Goal: Task Accomplishment & Management: Use online tool/utility

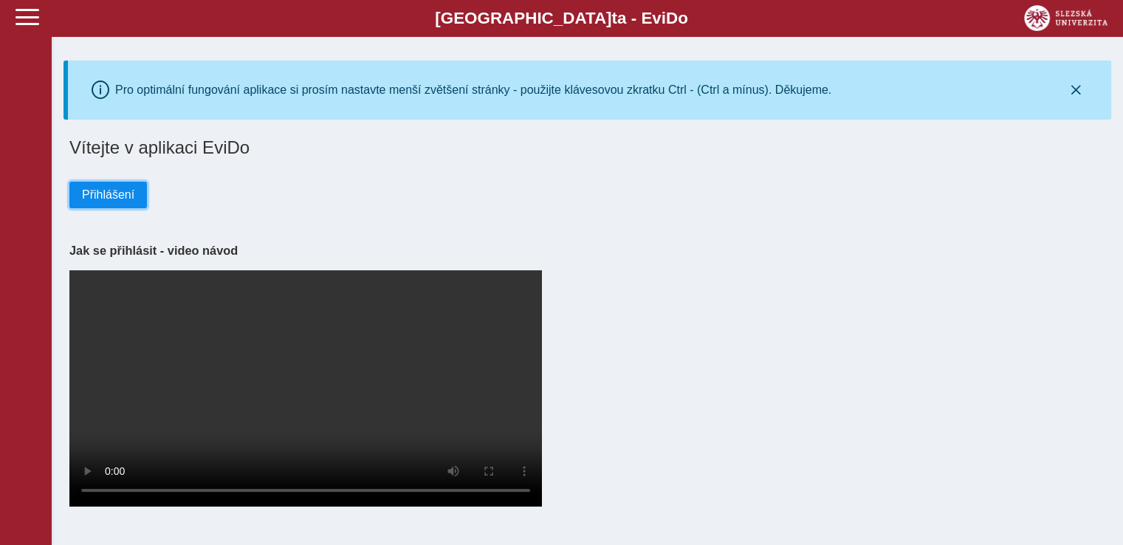
click at [112, 202] on span "Přihlášení" at bounding box center [108, 194] width 52 height 13
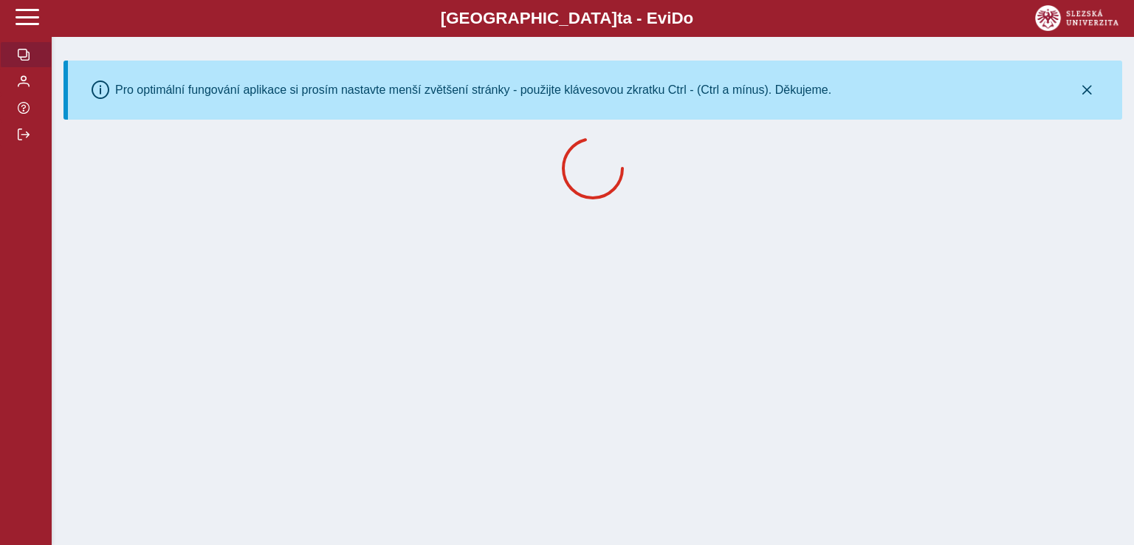
click at [115, 211] on div at bounding box center [593, 171] width 1059 height 80
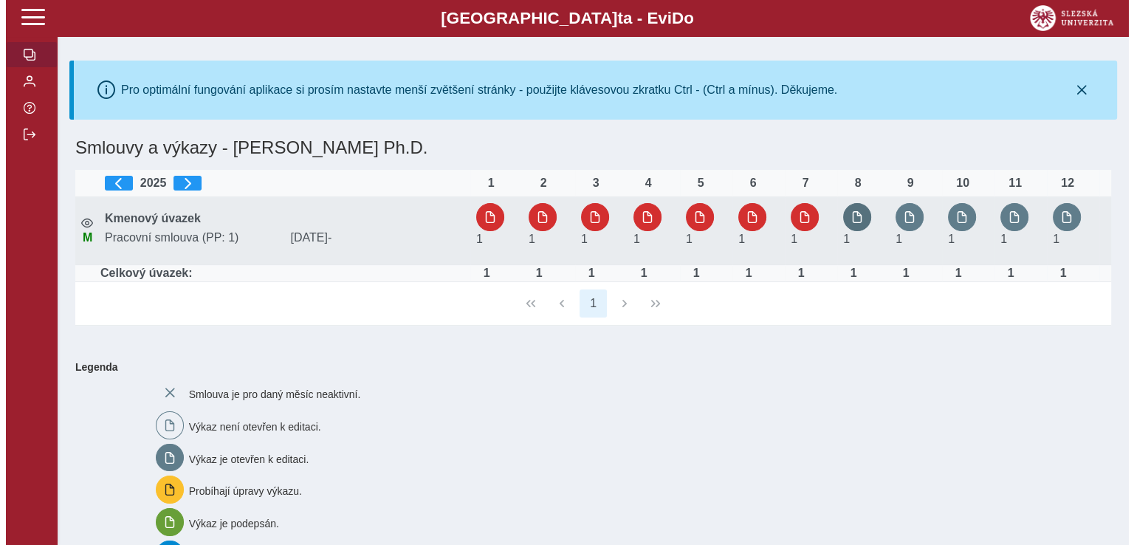
scroll to position [59, 0]
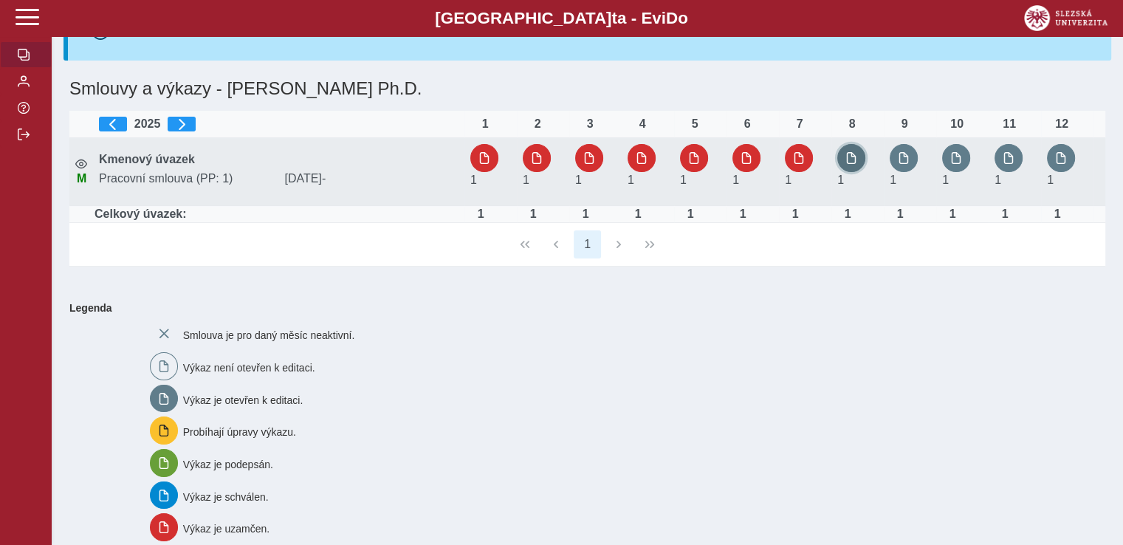
click at [846, 164] on span "button" at bounding box center [852, 158] width 12 height 12
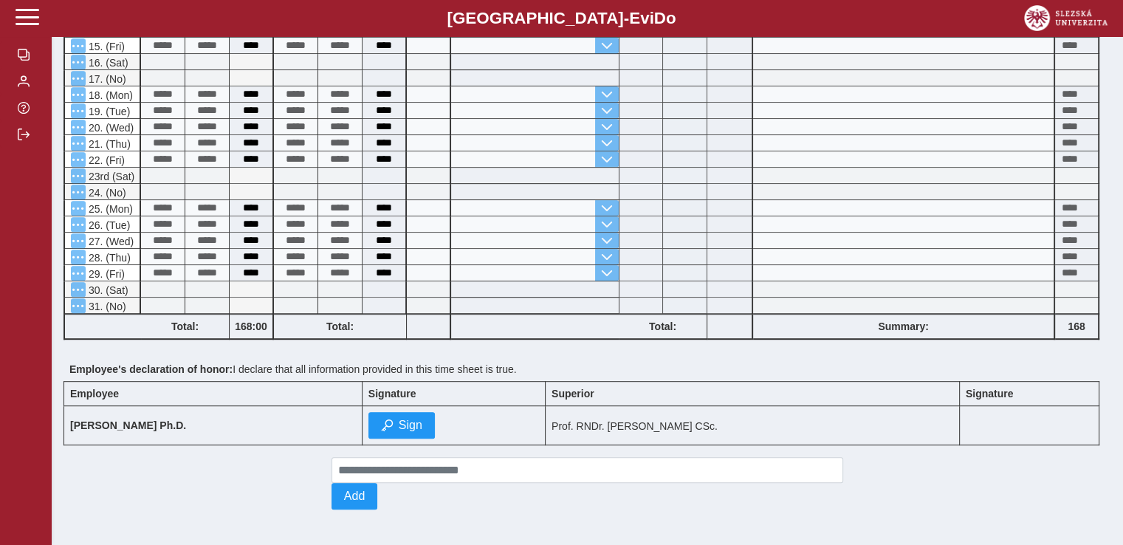
scroll to position [820, 0]
click at [382, 439] on button "Sign" at bounding box center [402, 425] width 66 height 27
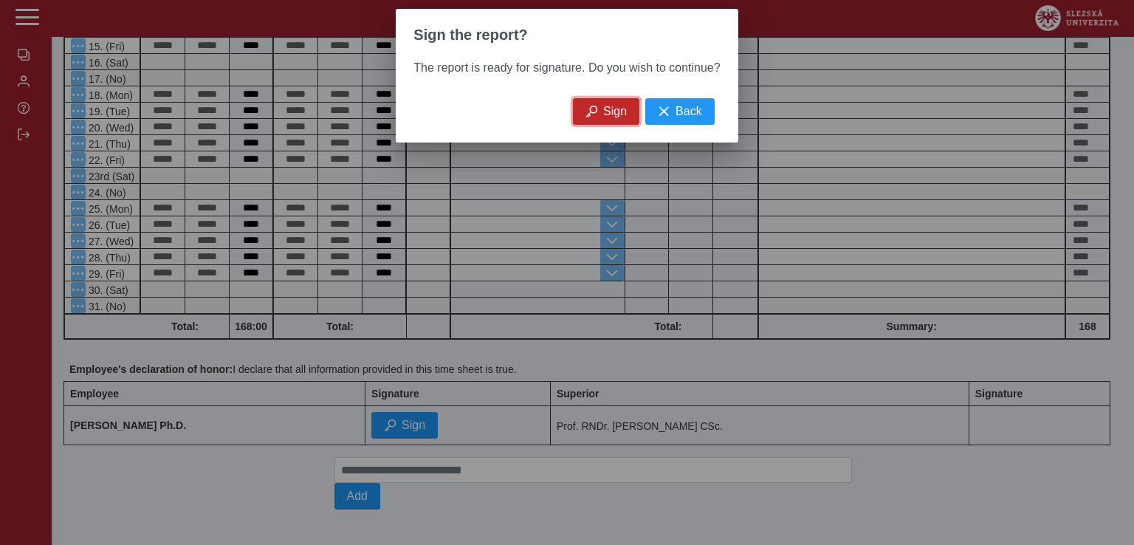
click at [616, 117] on font "Sign" at bounding box center [615, 111] width 24 height 13
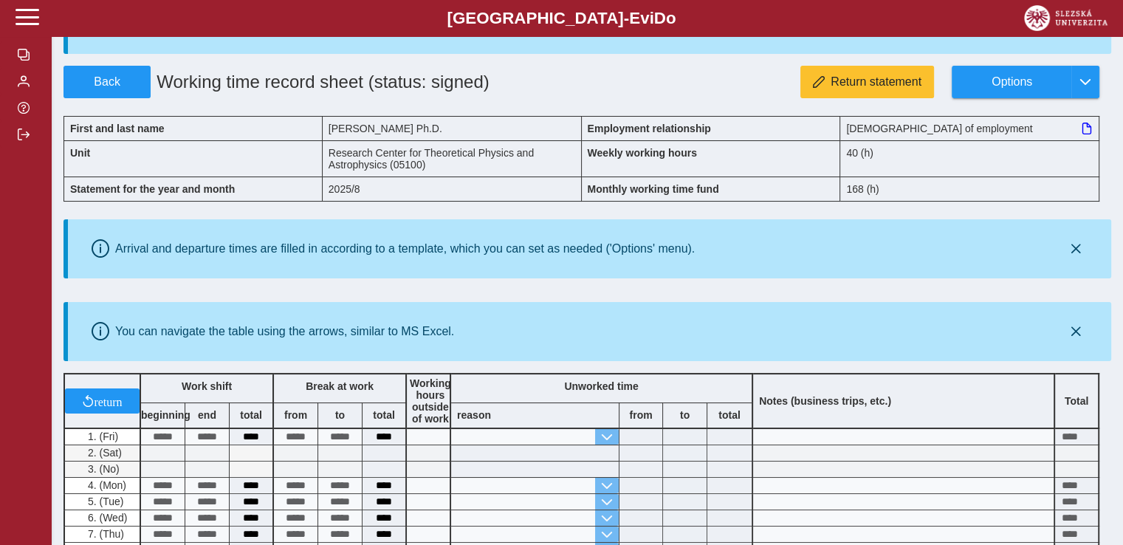
scroll to position [0, 0]
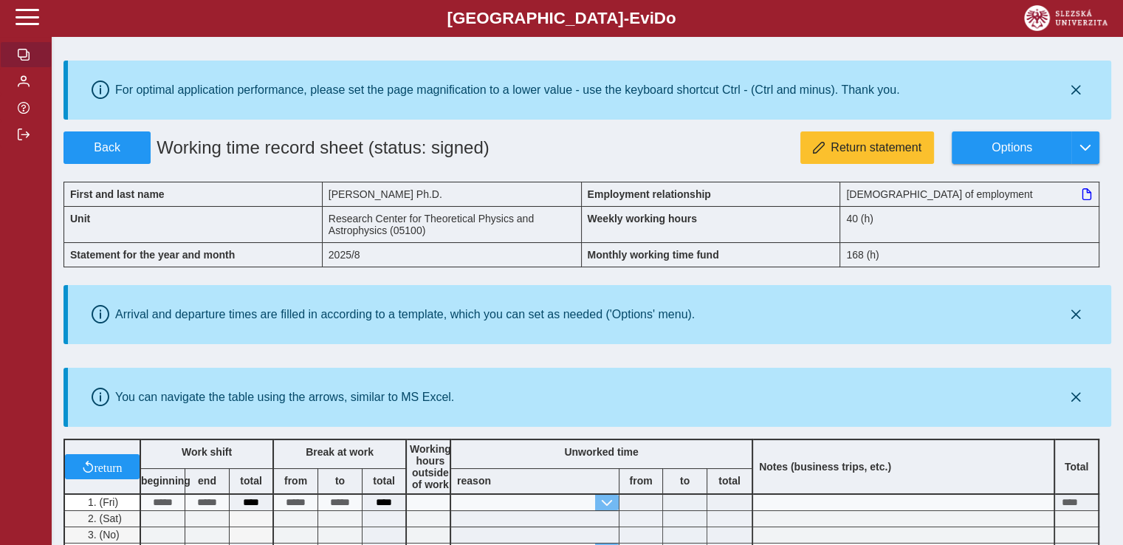
click at [32, 57] on button "button" at bounding box center [26, 54] width 52 height 27
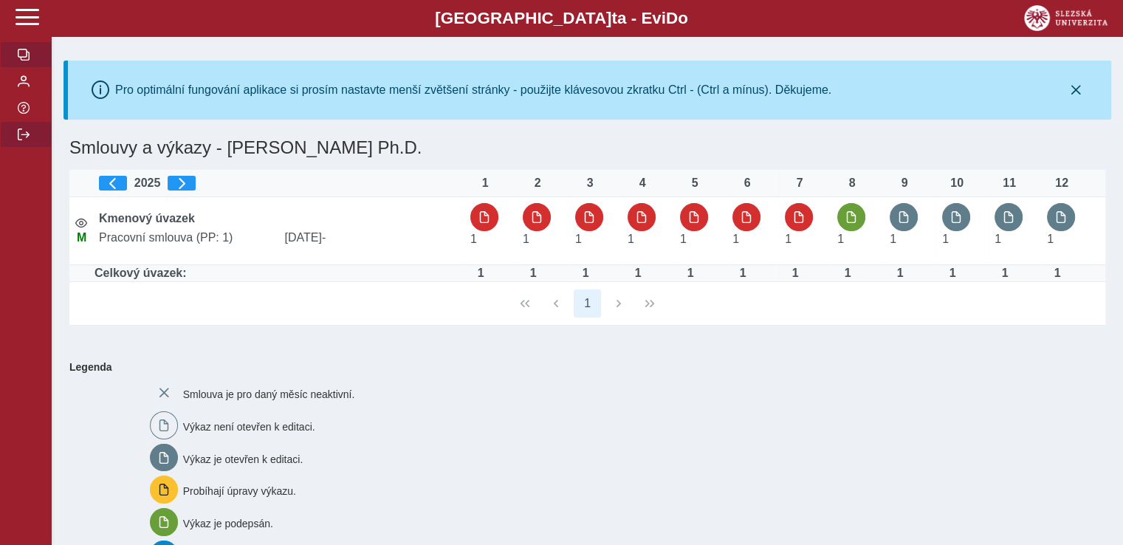
click at [24, 140] on span "button" at bounding box center [24, 134] width 12 height 12
